Goal: Task Accomplishment & Management: Use online tool/utility

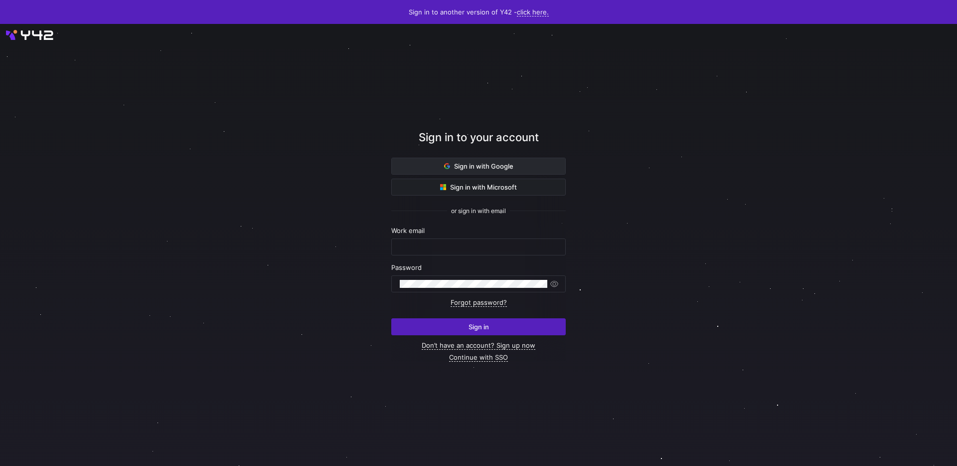
click at [503, 166] on span "Sign in with Google" at bounding box center [478, 166] width 69 height 8
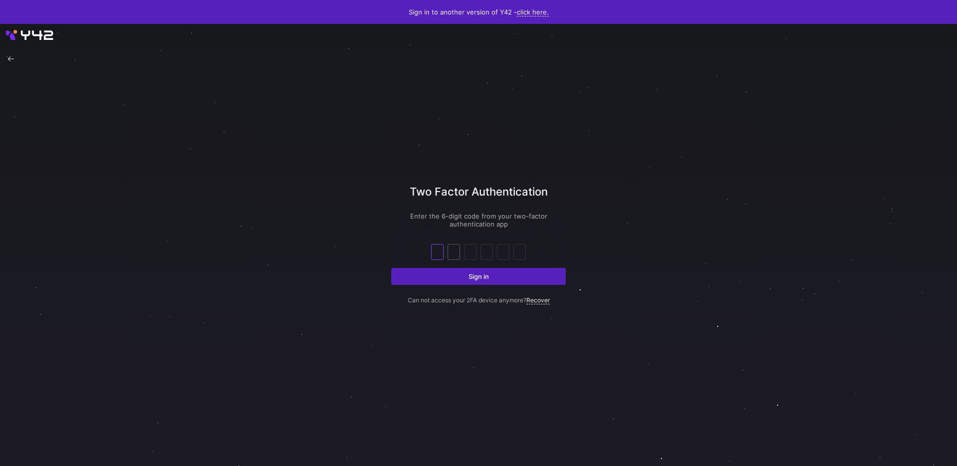
type input "6"
type input "5"
type input "7"
type input "4"
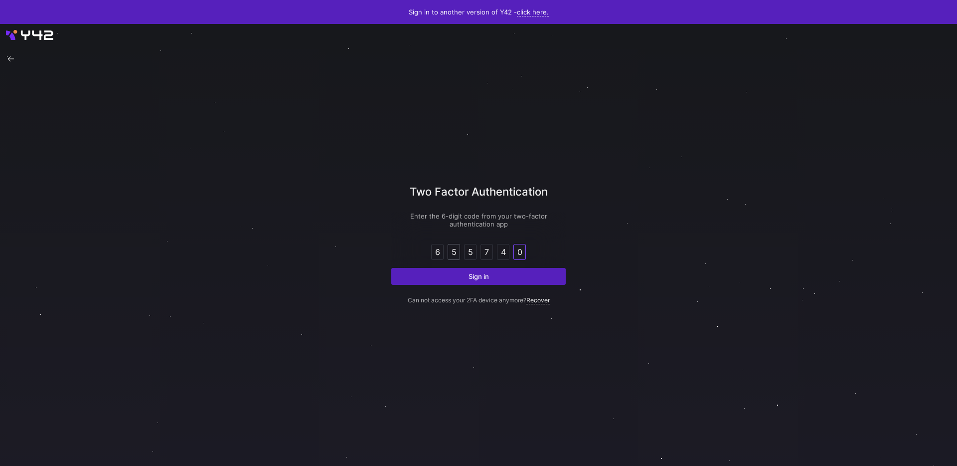
type input "0"
click at [391, 268] on button "Sign in" at bounding box center [478, 276] width 174 height 17
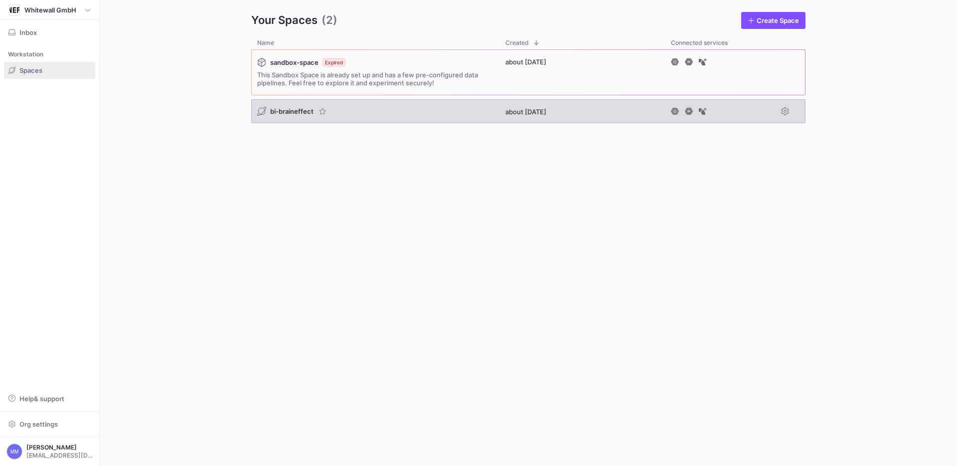
click at [294, 109] on span "bi-braineffect" at bounding box center [291, 111] width 43 height 8
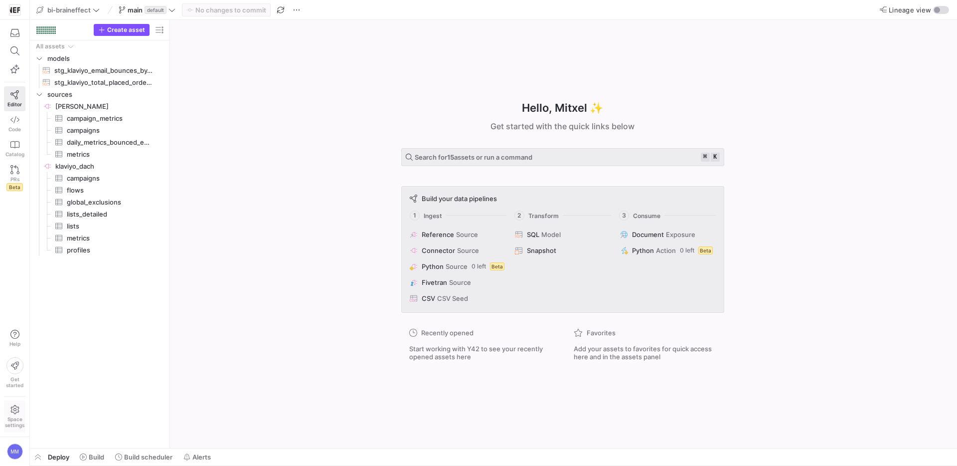
click at [10, 405] on icon at bounding box center [14, 409] width 9 height 9
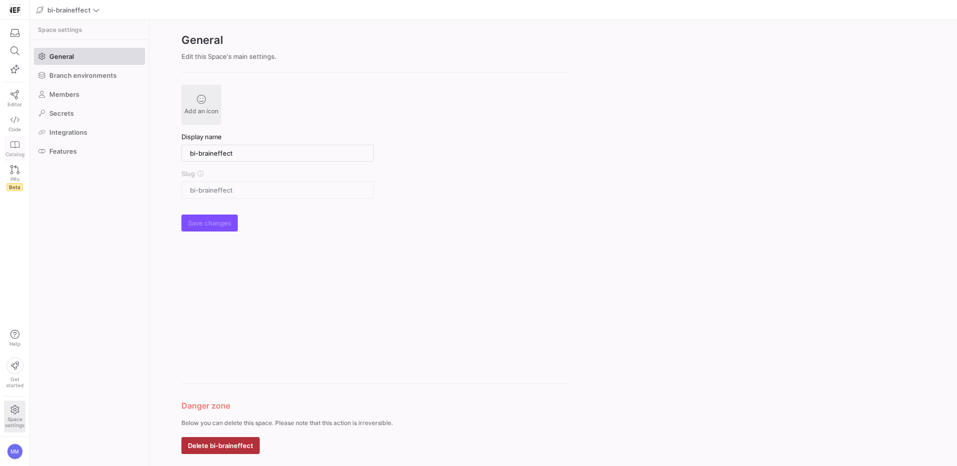
click at [15, 155] on span "Catalog" at bounding box center [14, 154] width 19 height 6
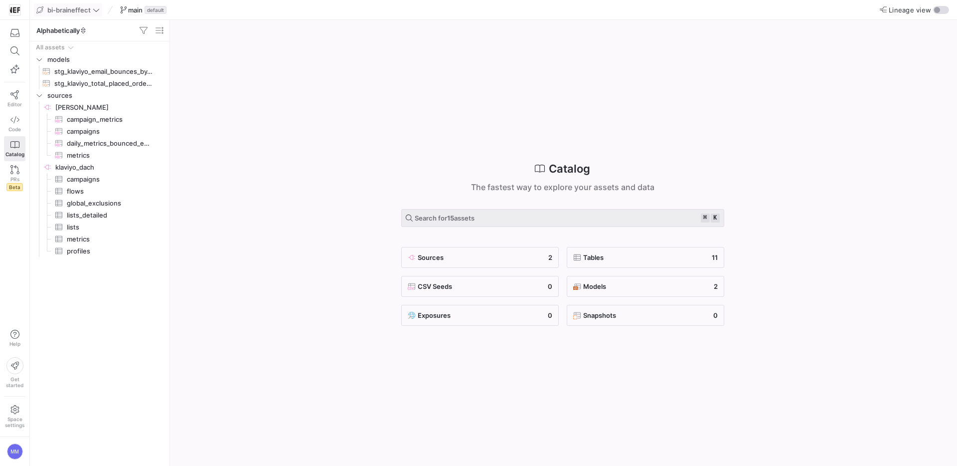
click at [93, 8] on icon at bounding box center [96, 9] width 7 height 7
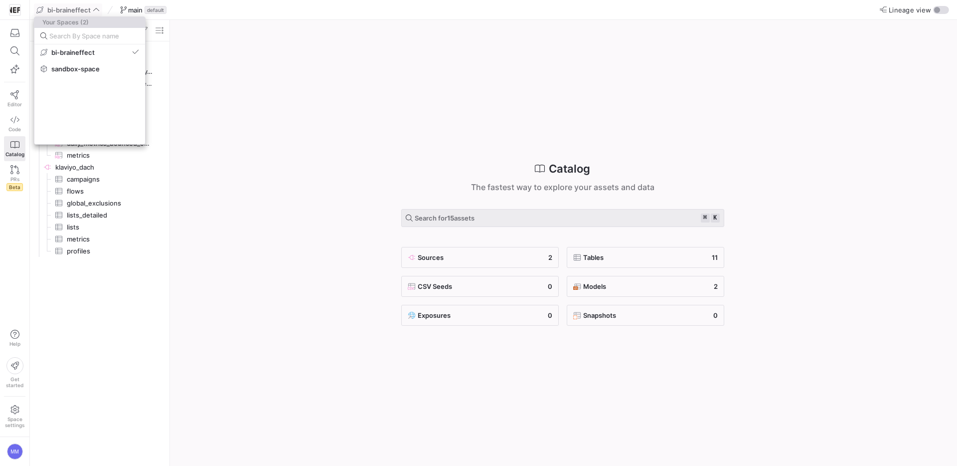
click at [249, 48] on div at bounding box center [478, 233] width 957 height 466
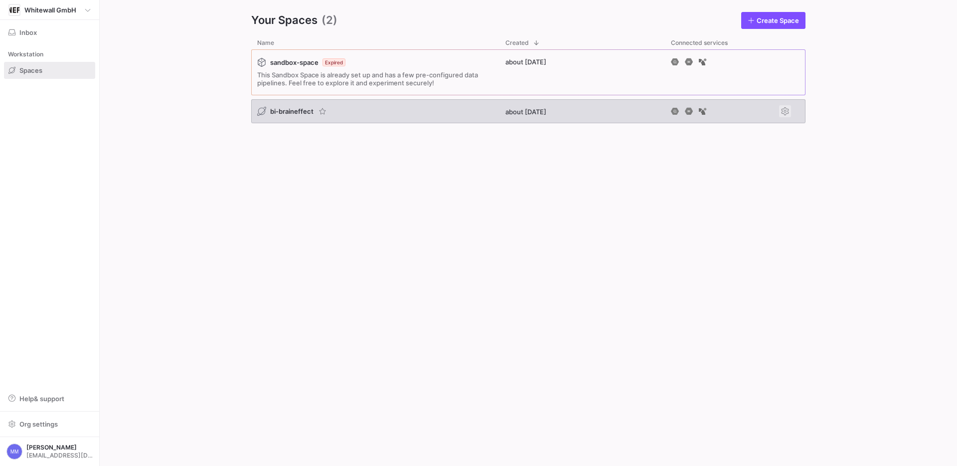
click at [785, 111] on span "Press SPACE to select this row." at bounding box center [785, 111] width 12 height 12
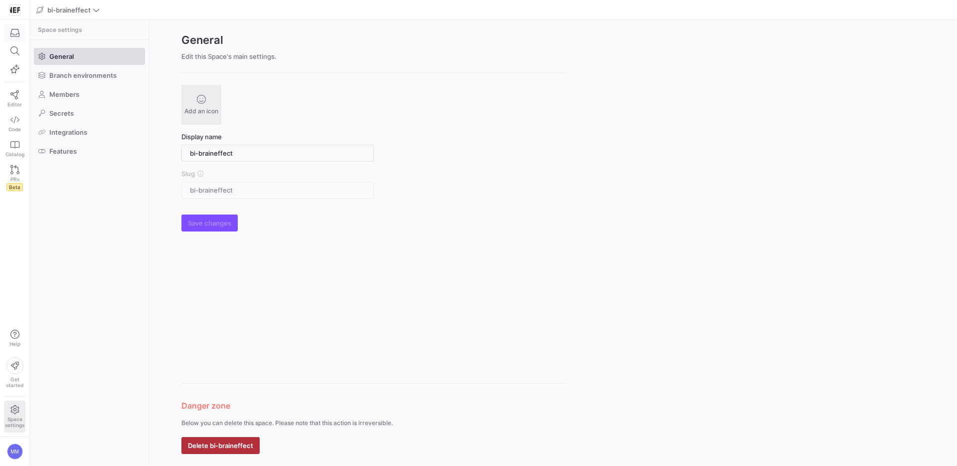
click at [13, 32] on icon "button" at bounding box center [14, 32] width 9 height 9
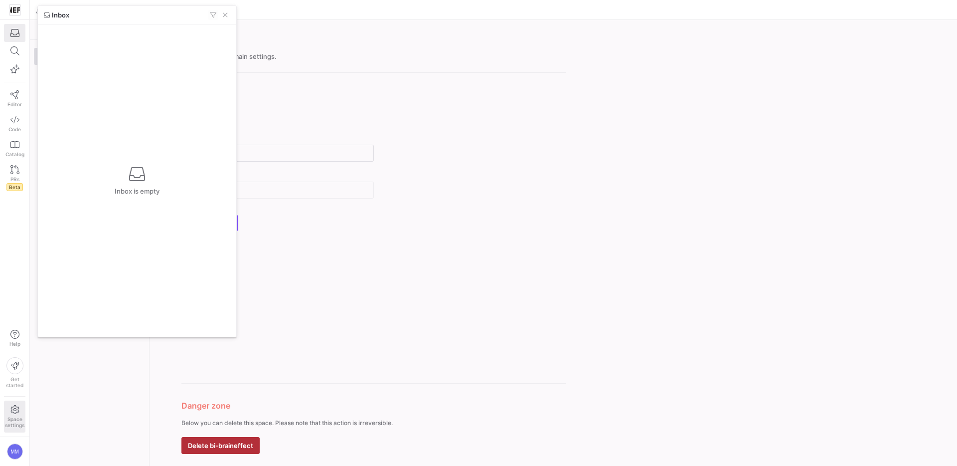
click at [18, 11] on div at bounding box center [478, 233] width 957 height 466
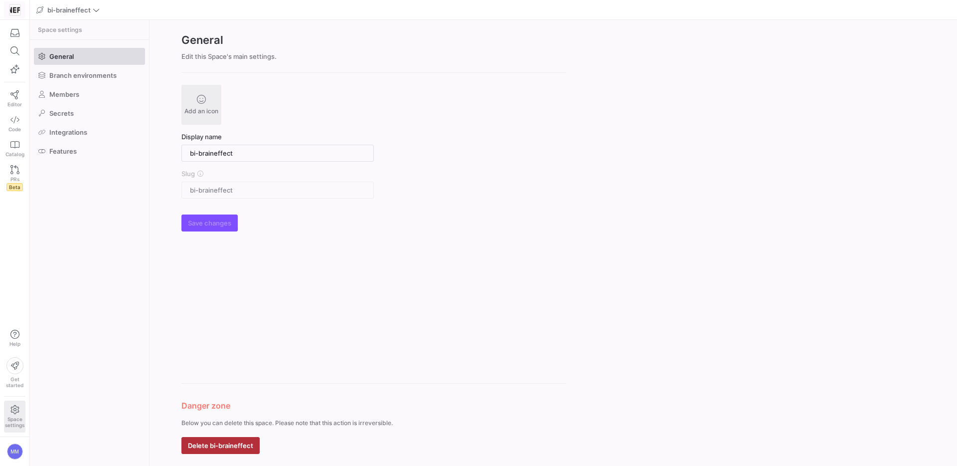
click at [16, 11] on img at bounding box center [15, 10] width 10 height 10
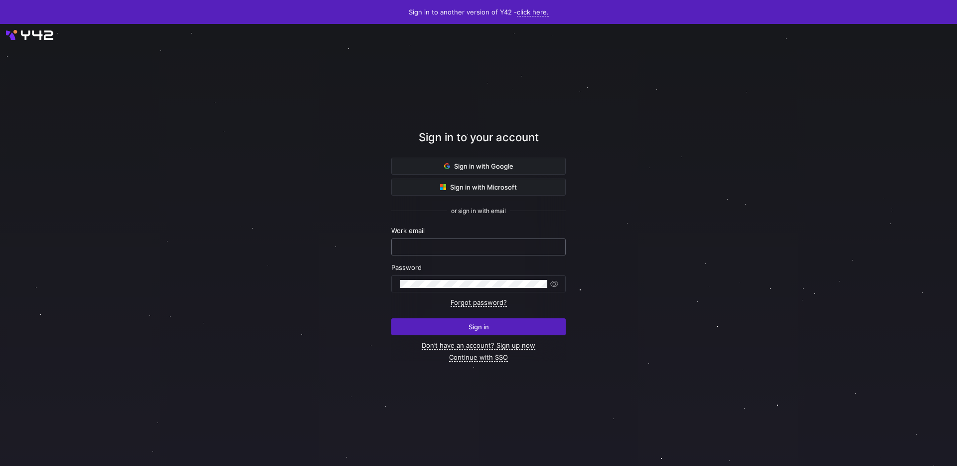
click at [452, 240] on div at bounding box center [479, 247] width 158 height 16
click at [452, 249] on input "text" at bounding box center [479, 247] width 158 height 8
click at [492, 164] on span "Sign in with Google" at bounding box center [478, 166] width 69 height 8
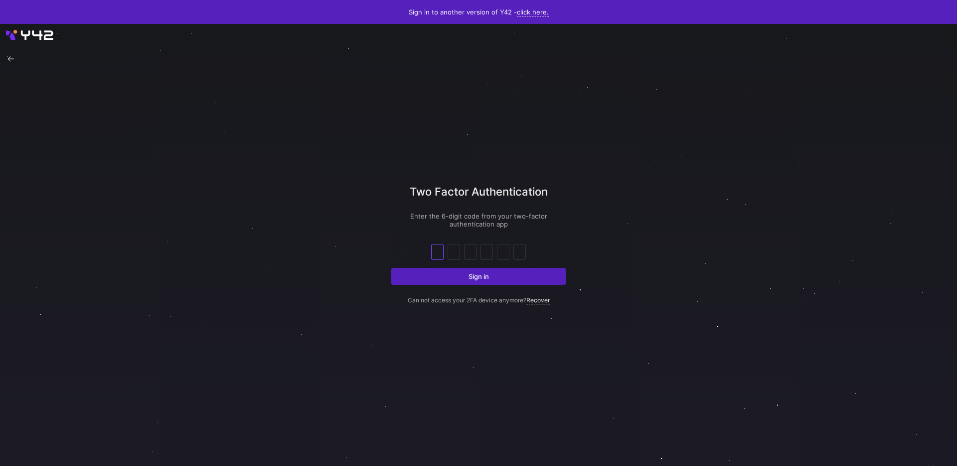
type input "9"
type input "7"
type input "6"
type input "5"
type input "7"
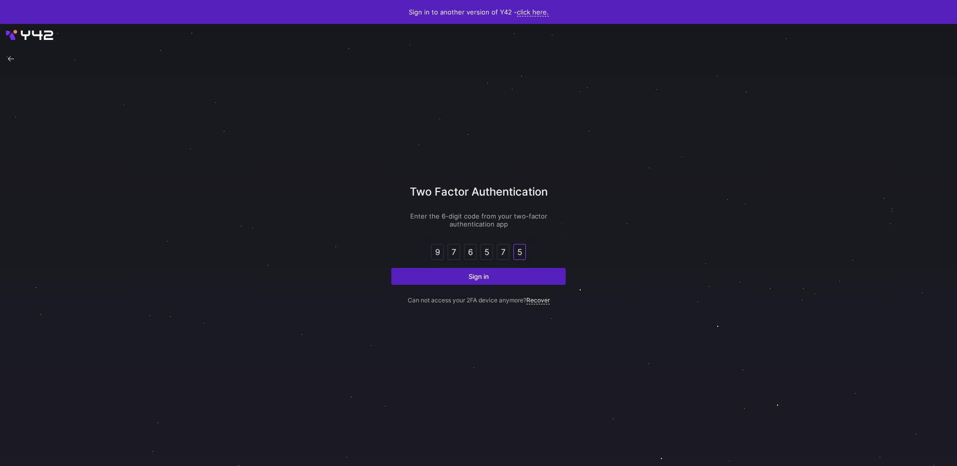
type input "5"
click at [391, 268] on button "Sign in" at bounding box center [478, 276] width 174 height 17
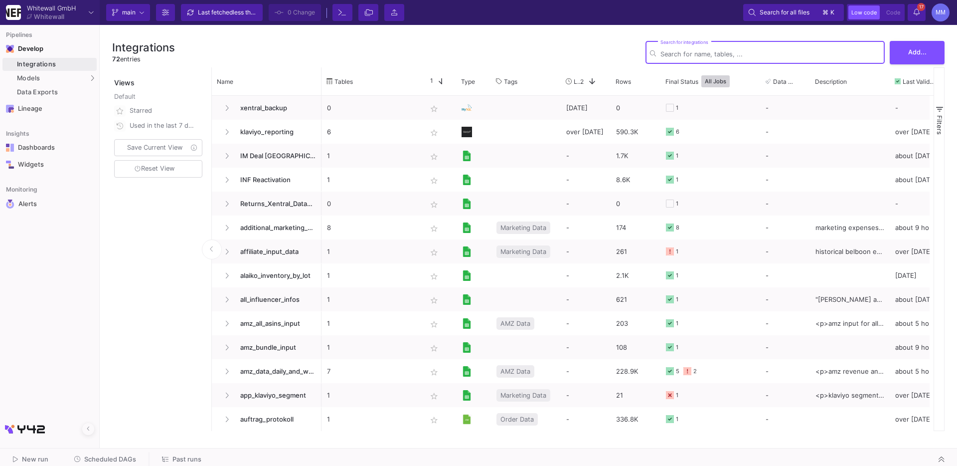
click at [50, 67] on div "Integrations" at bounding box center [55, 64] width 77 height 8
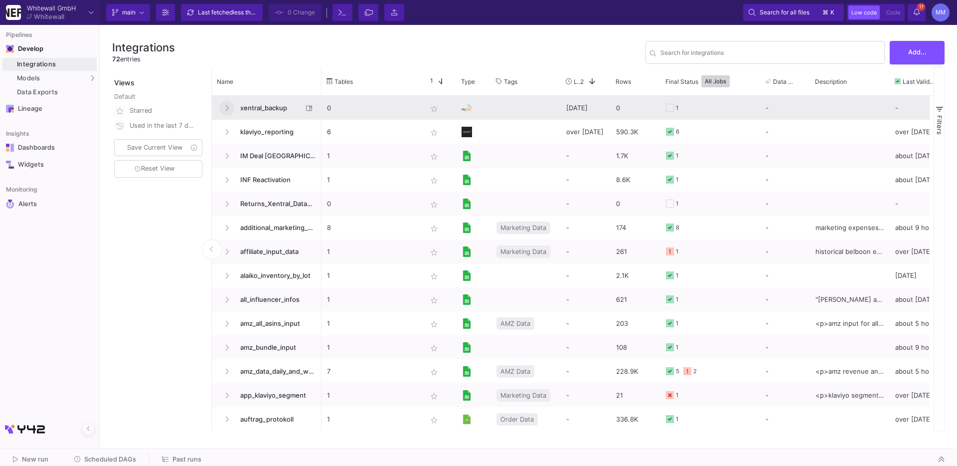
click at [225, 107] on icon at bounding box center [227, 108] width 4 height 6
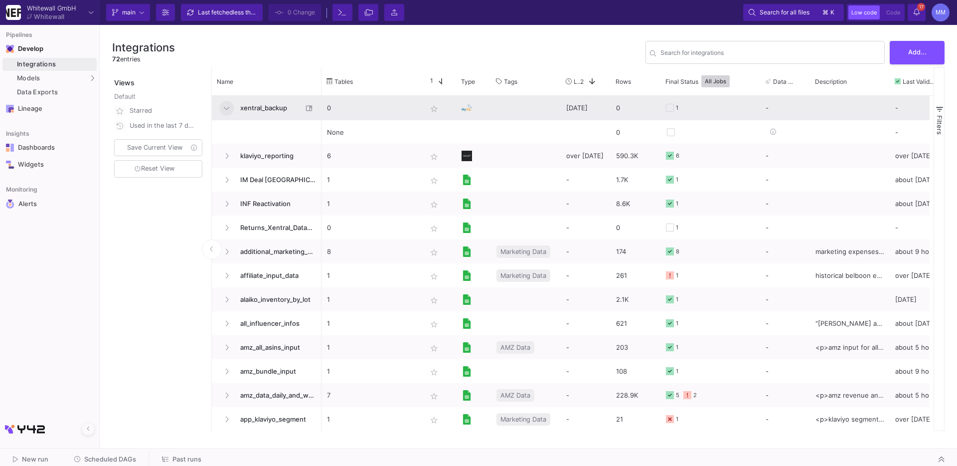
click at [238, 107] on span "xentral_backup" at bounding box center [268, 107] width 68 height 23
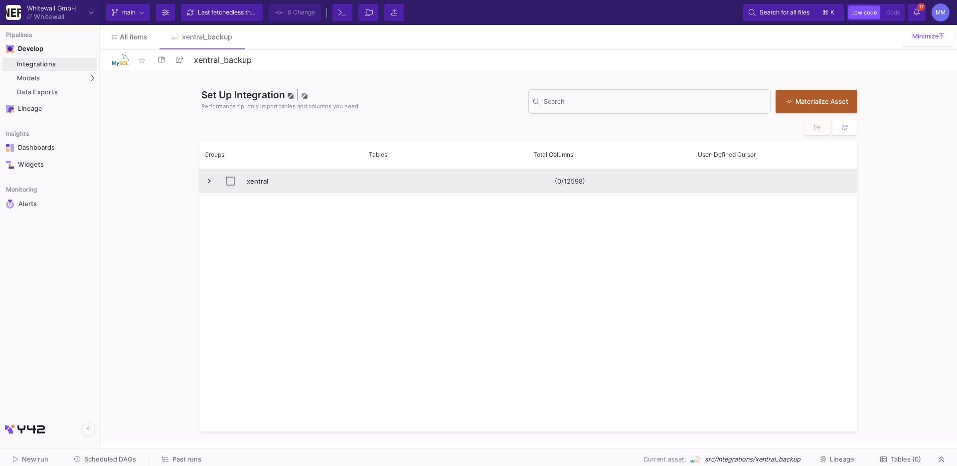
click at [213, 184] on span "Press SPACE to select this row." at bounding box center [209, 180] width 9 height 9
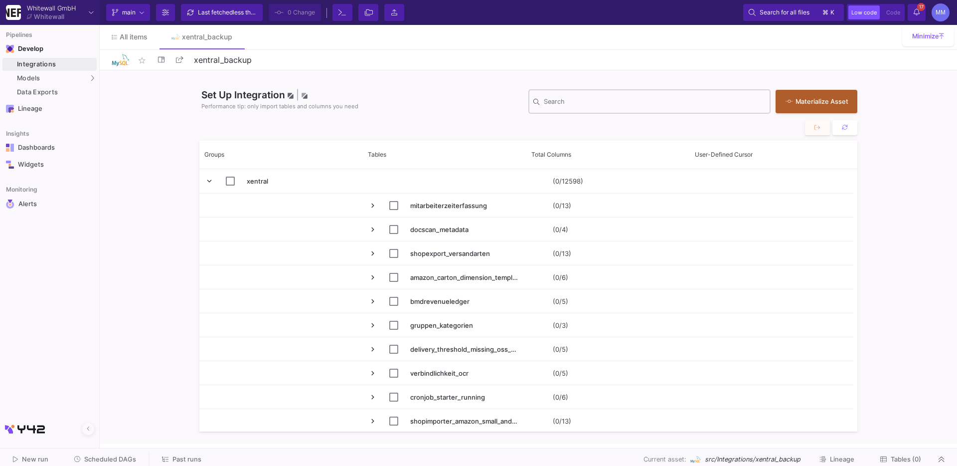
click at [553, 100] on input "Search" at bounding box center [655, 103] width 222 height 8
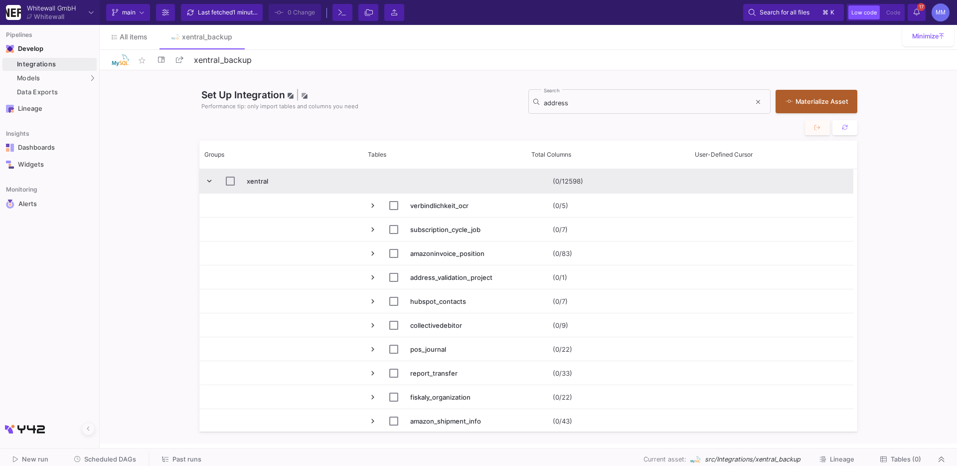
click at [205, 183] on span "Press SPACE to select this row." at bounding box center [209, 180] width 9 height 9
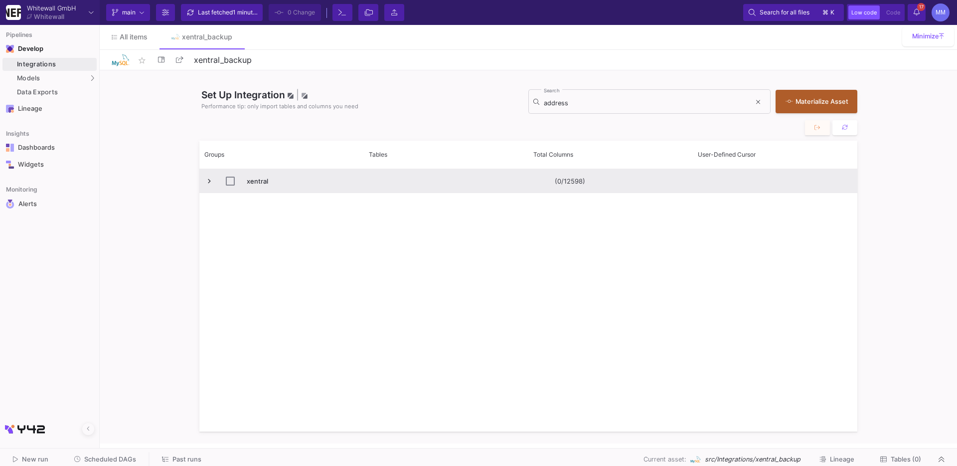
click at [205, 182] on span "Press SPACE to select this row." at bounding box center [209, 180] width 9 height 9
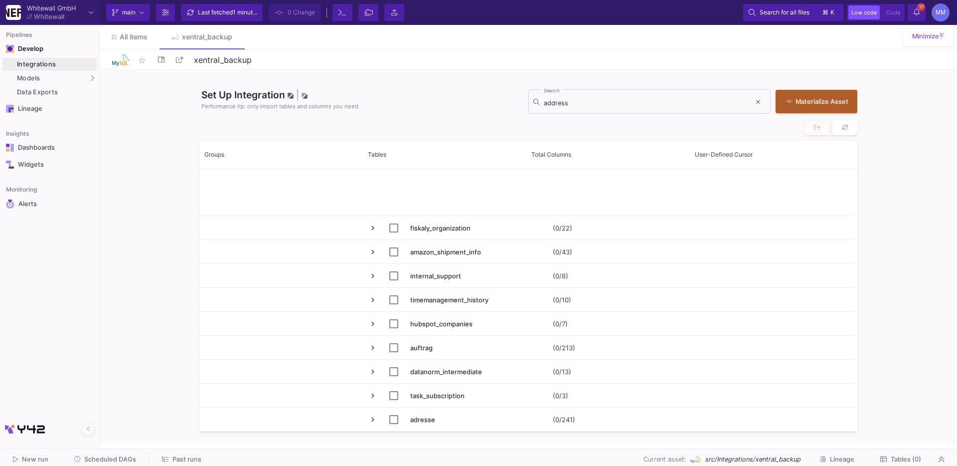
scroll to position [460, 0]
click at [611, 108] on div "address Search" at bounding box center [647, 101] width 207 height 26
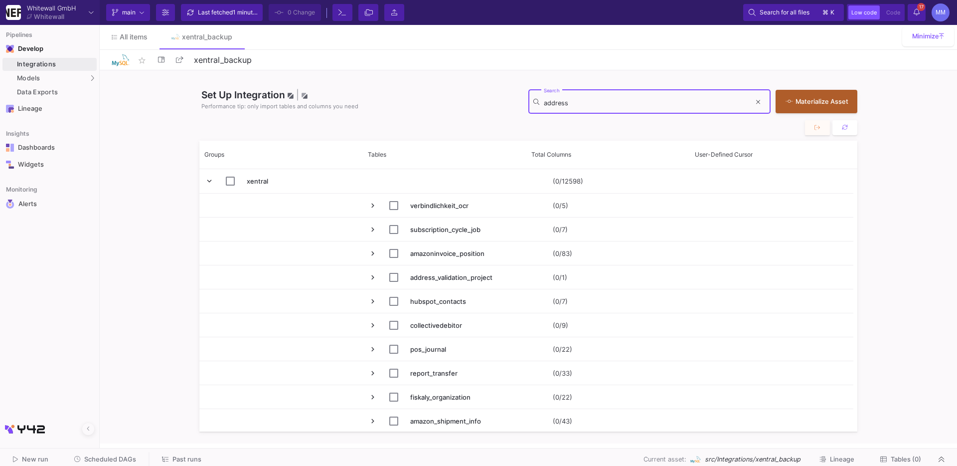
click at [609, 105] on input "address" at bounding box center [647, 103] width 207 height 8
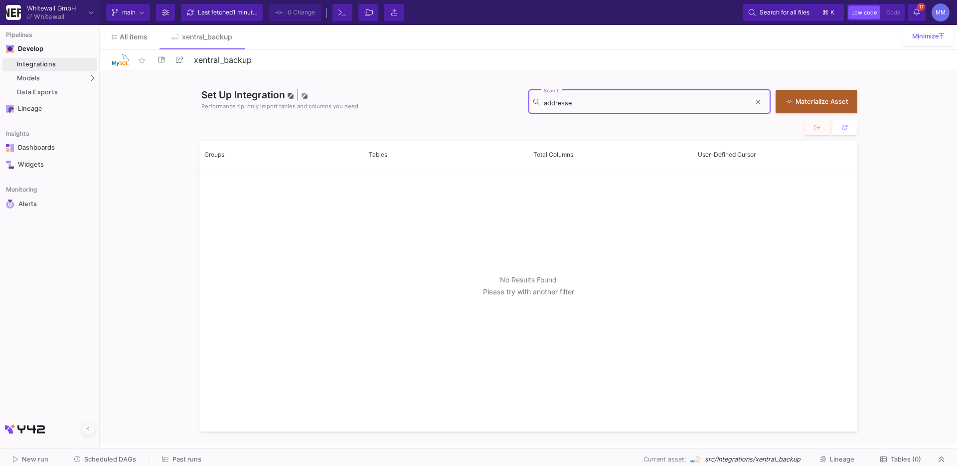
click at [613, 109] on div "addresse Search" at bounding box center [647, 101] width 207 height 26
click at [612, 105] on input "addresse" at bounding box center [647, 103] width 207 height 8
click at [611, 105] on input "addresse" at bounding box center [647, 103] width 207 height 8
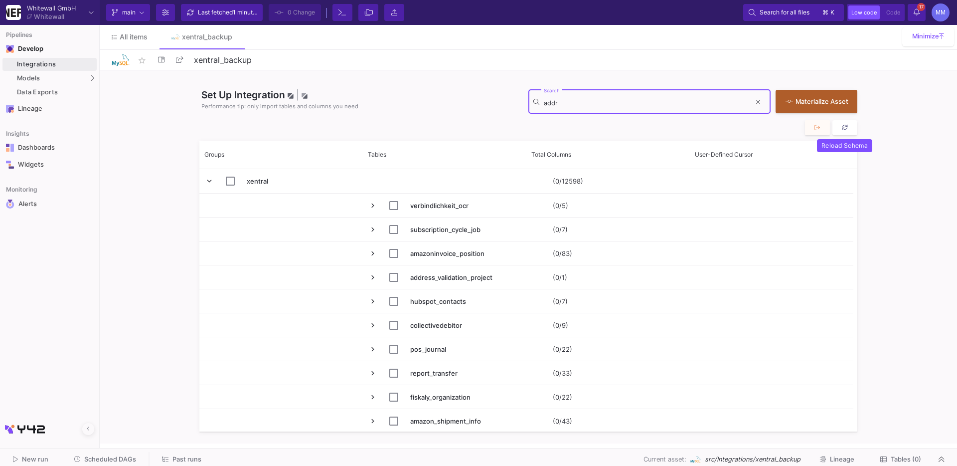
click at [848, 132] on button at bounding box center [844, 127] width 25 height 15
click at [575, 104] on input "addr" at bounding box center [647, 103] width 207 height 8
click at [561, 107] on div "addr Search" at bounding box center [647, 101] width 207 height 26
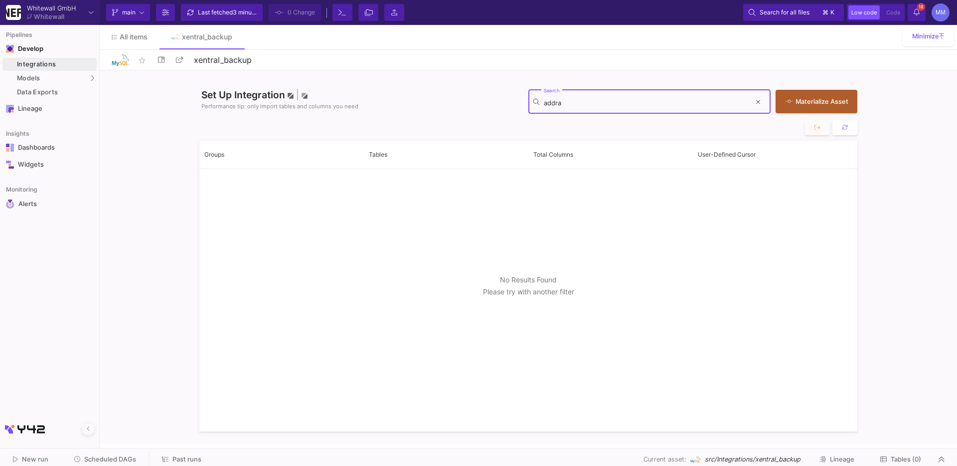
drag, startPoint x: 568, startPoint y: 104, endPoint x: 520, endPoint y: 104, distance: 47.9
click at [521, 104] on div "Set Up Integration | Performance tip: only import tables and columns you need a…" at bounding box center [528, 95] width 658 height 50
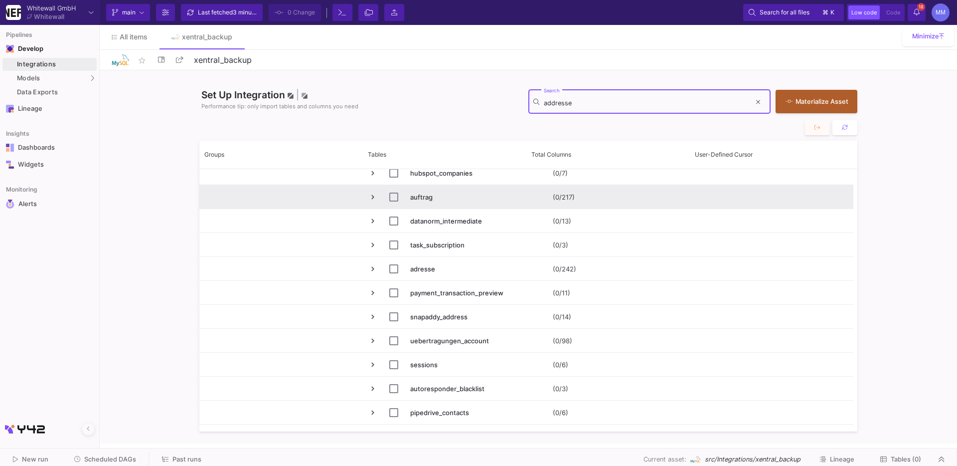
scroll to position [0, 0]
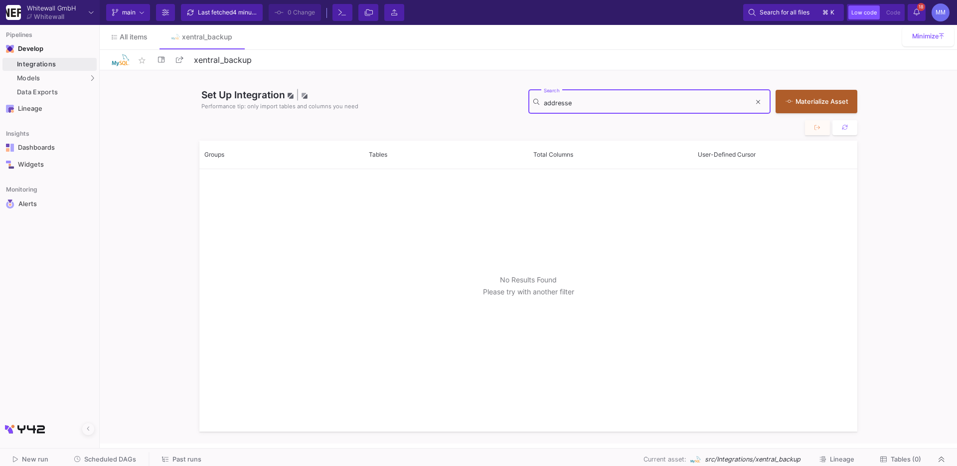
click at [556, 104] on input "addresse" at bounding box center [647, 103] width 207 height 8
click at [567, 104] on input "addresse" at bounding box center [647, 103] width 207 height 8
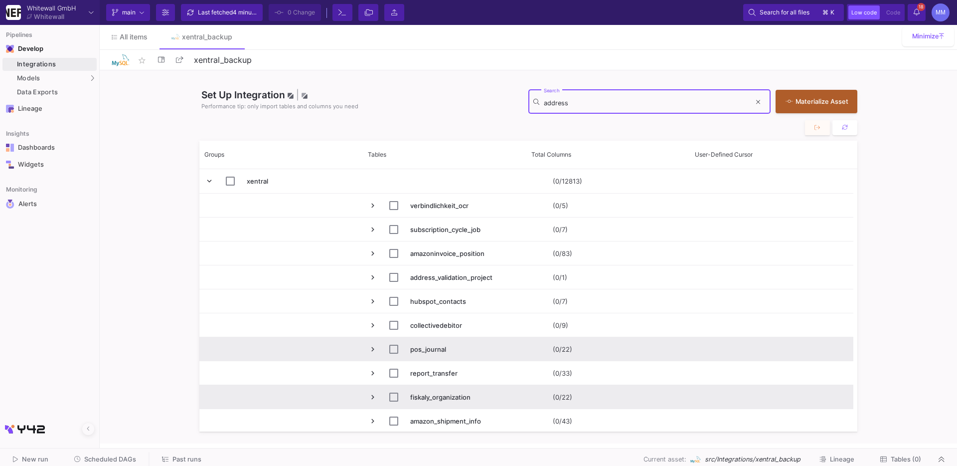
scroll to position [79, 0]
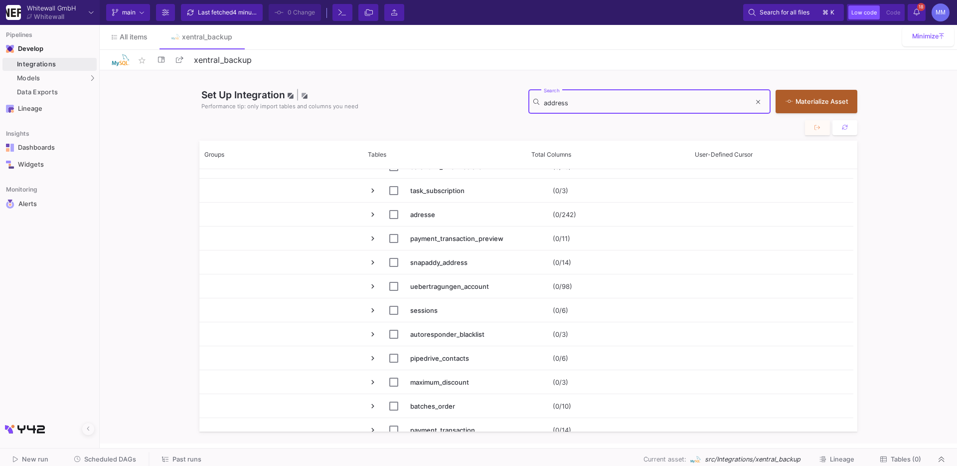
drag, startPoint x: 551, startPoint y: 103, endPoint x: 573, endPoint y: 103, distance: 21.9
click at [552, 103] on input "address" at bounding box center [647, 103] width 207 height 8
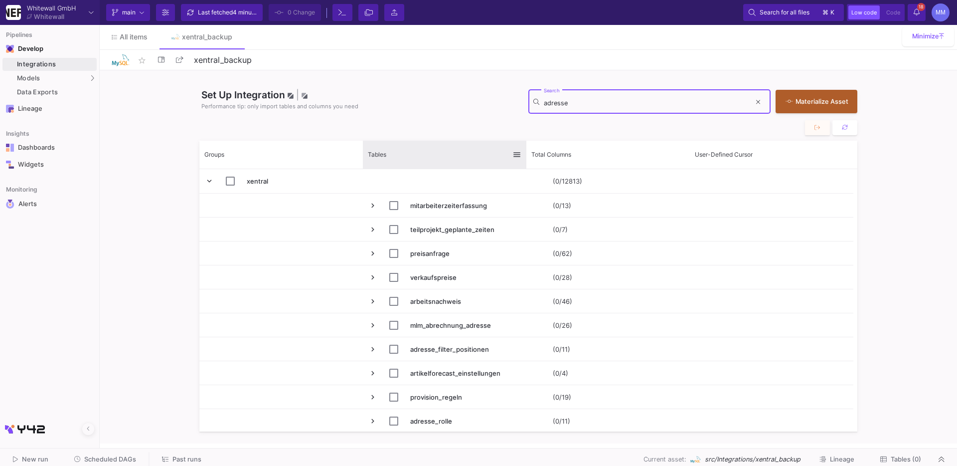
type input "adresse"
click at [381, 154] on span "Tables" at bounding box center [377, 154] width 18 height 7
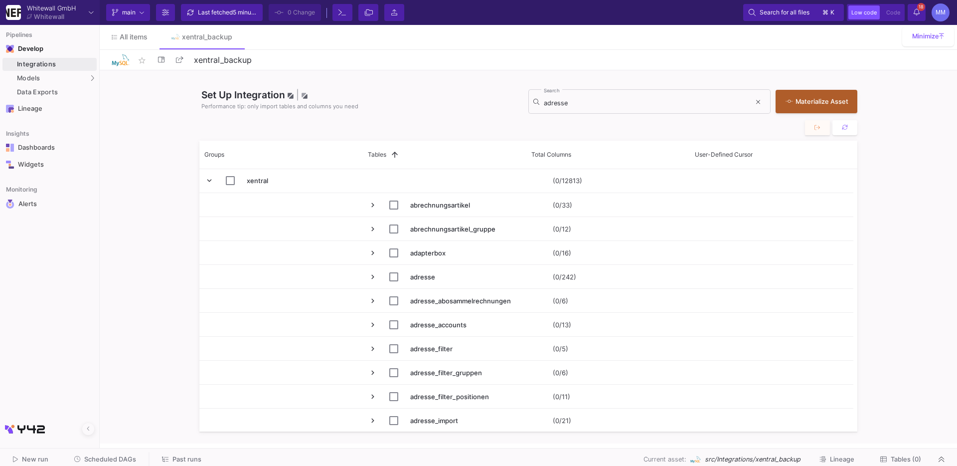
scroll to position [0, 0]
click at [387, 153] on span at bounding box center [392, 154] width 13 height 9
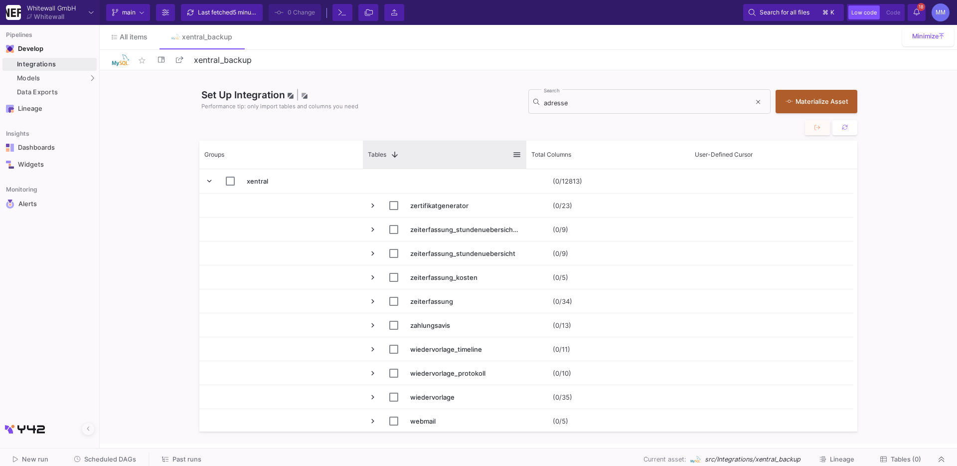
click at [389, 154] on span at bounding box center [392, 154] width 13 height 9
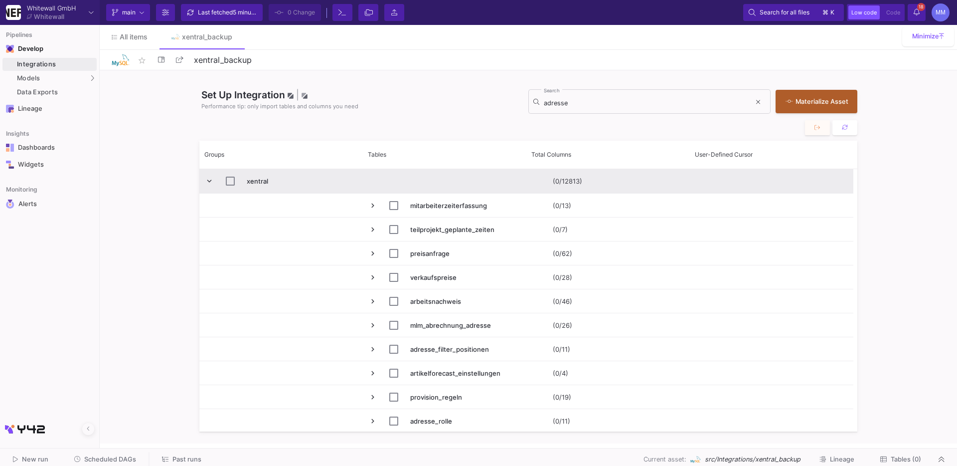
click at [205, 178] on span "Press SPACE to select this row." at bounding box center [209, 180] width 9 height 9
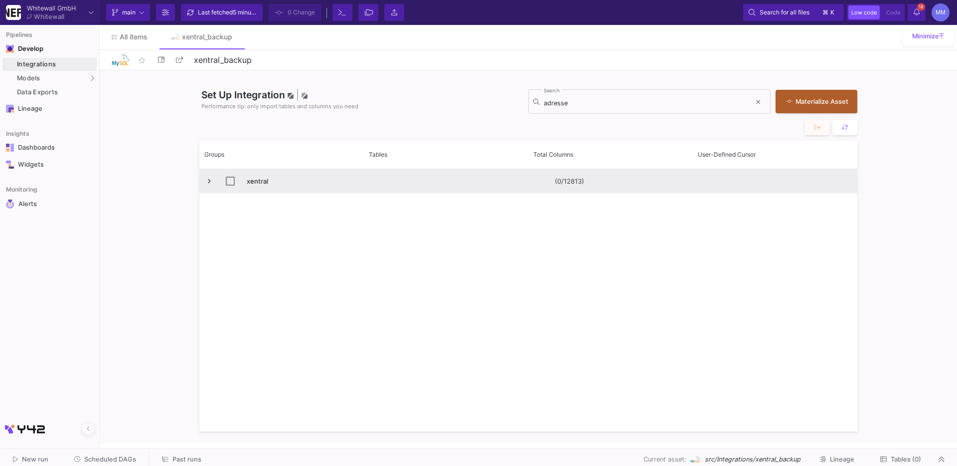
click at [205, 179] on span "Press SPACE to select this row." at bounding box center [209, 180] width 9 height 9
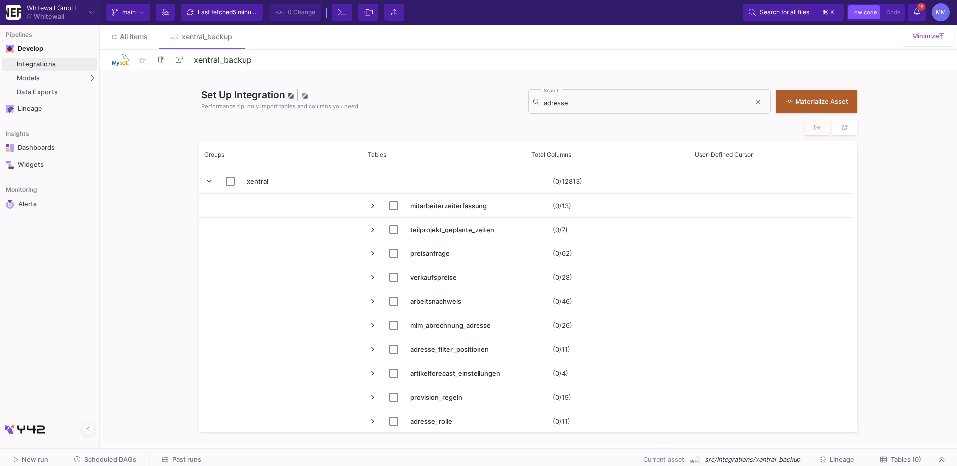
click at [492, 123] on div at bounding box center [528, 127] width 658 height 15
click at [32, 63] on div "Integrations" at bounding box center [55, 64] width 77 height 8
